Goal: Task Accomplishment & Management: Manage account settings

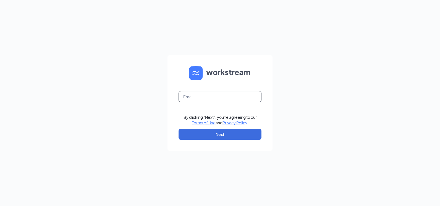
click at [209, 98] on input "text" at bounding box center [220, 96] width 83 height 11
type input "[PERSON_NAME][EMAIL_ADDRESS][PERSON_NAME][DOMAIN_NAME]"
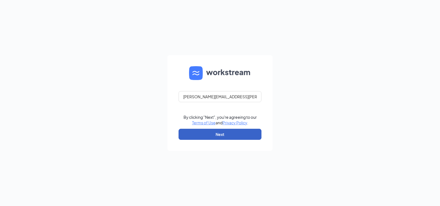
click at [211, 135] on button "Next" at bounding box center [220, 134] width 83 height 11
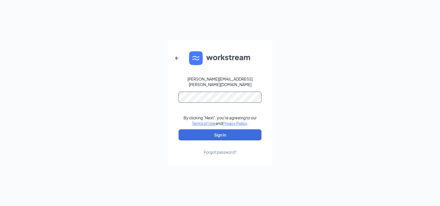
click at [179, 129] on button "Sign In" at bounding box center [220, 134] width 83 height 11
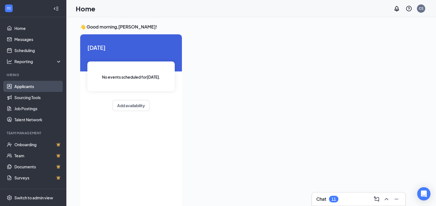
click at [23, 87] on link "Applicants" at bounding box center [37, 86] width 47 height 11
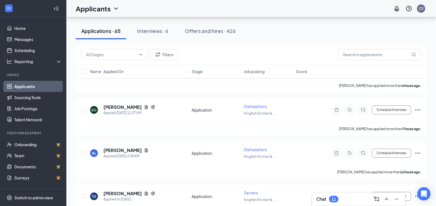
scroll to position [332, 0]
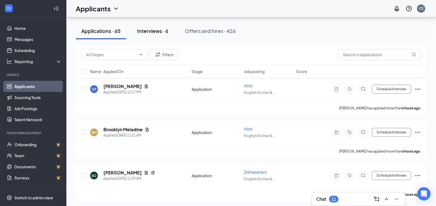
click at [148, 30] on div "Interviews · 6" at bounding box center [152, 30] width 31 height 7
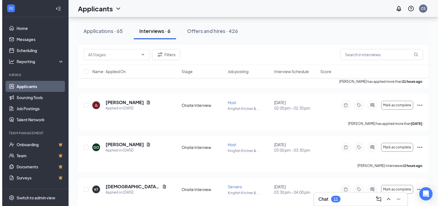
scroll to position [111, 0]
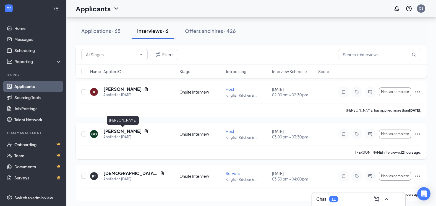
click at [133, 131] on h5 "GRACE OKPARUME" at bounding box center [122, 131] width 38 height 6
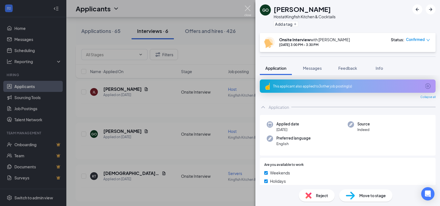
click at [251, 10] on img at bounding box center [248, 11] width 7 height 11
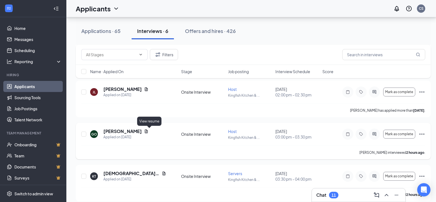
click at [148, 131] on icon "Document" at bounding box center [146, 131] width 3 height 4
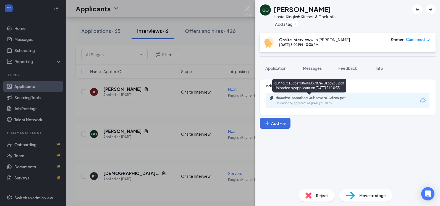
click at [308, 100] on div "d044d9c156bafb86040b789e7013d2c8.pdf" at bounding box center [314, 98] width 77 height 4
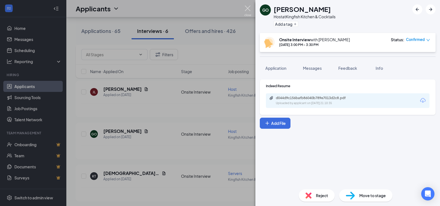
click at [247, 7] on img at bounding box center [248, 11] width 7 height 11
